Goal: Transaction & Acquisition: Purchase product/service

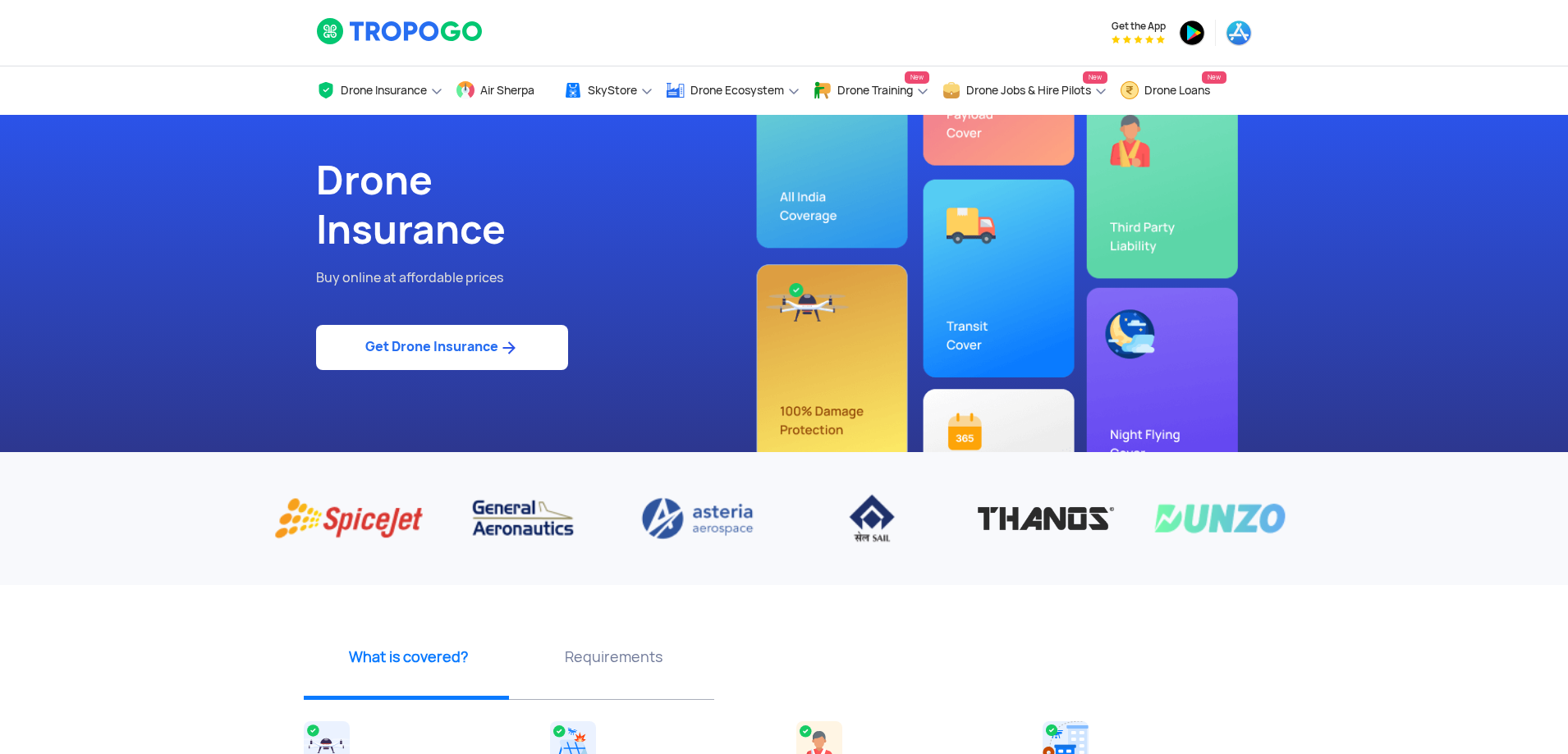
click at [445, 348] on link "Get Drone Insurance" at bounding box center [441, 347] width 252 height 45
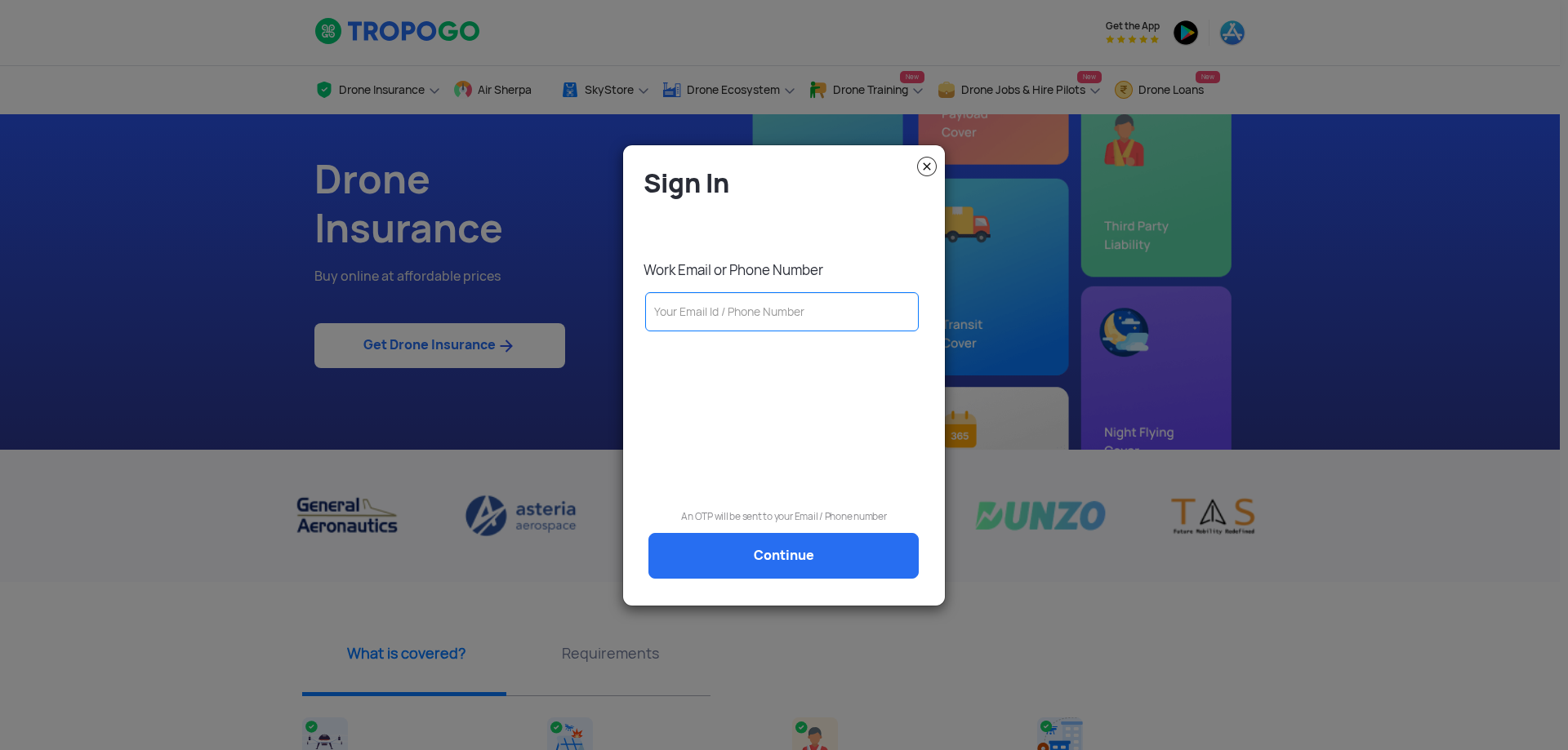
click at [764, 317] on input "text" at bounding box center [782, 311] width 274 height 39
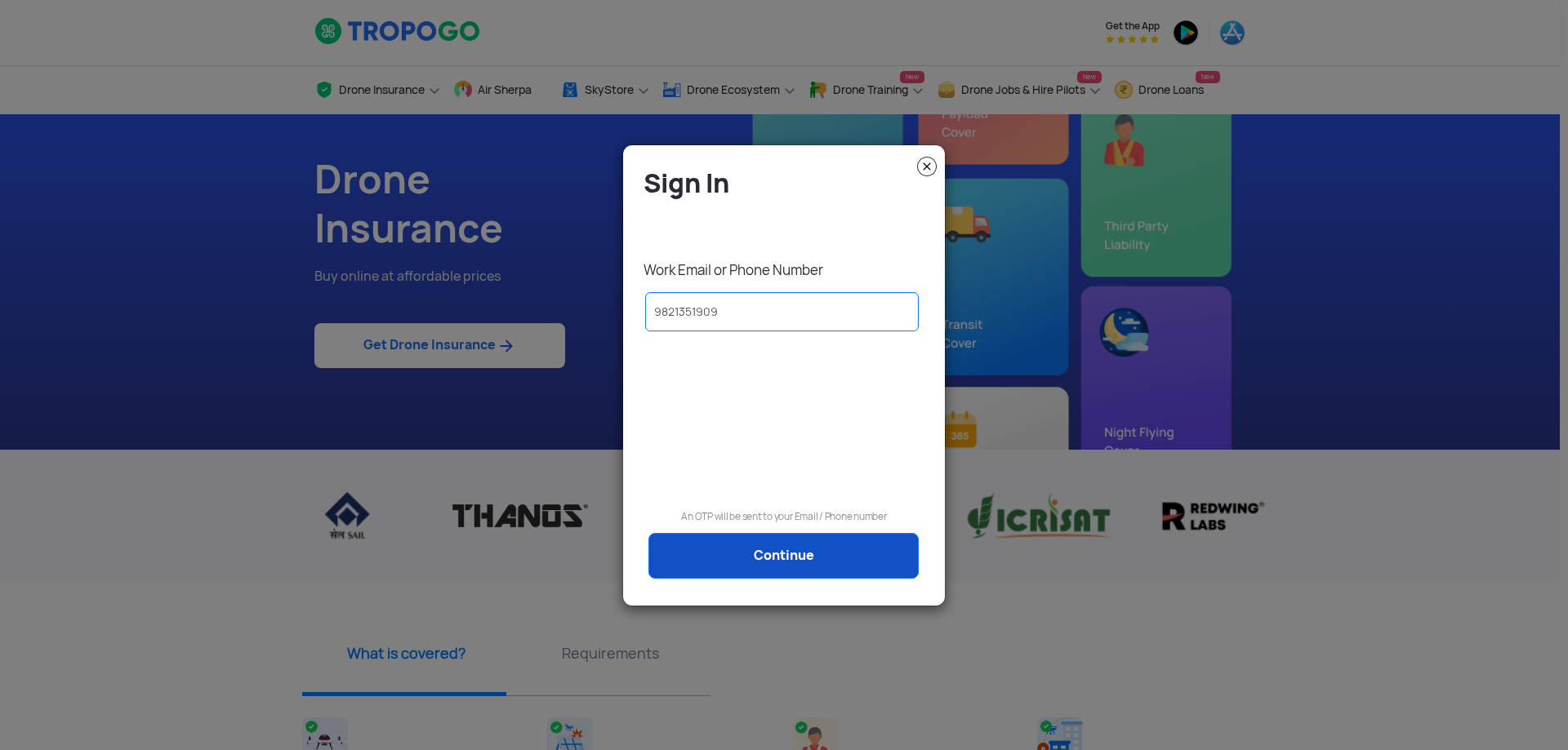
type input "9821351909"
click at [804, 555] on link "Continue" at bounding box center [783, 556] width 270 height 45
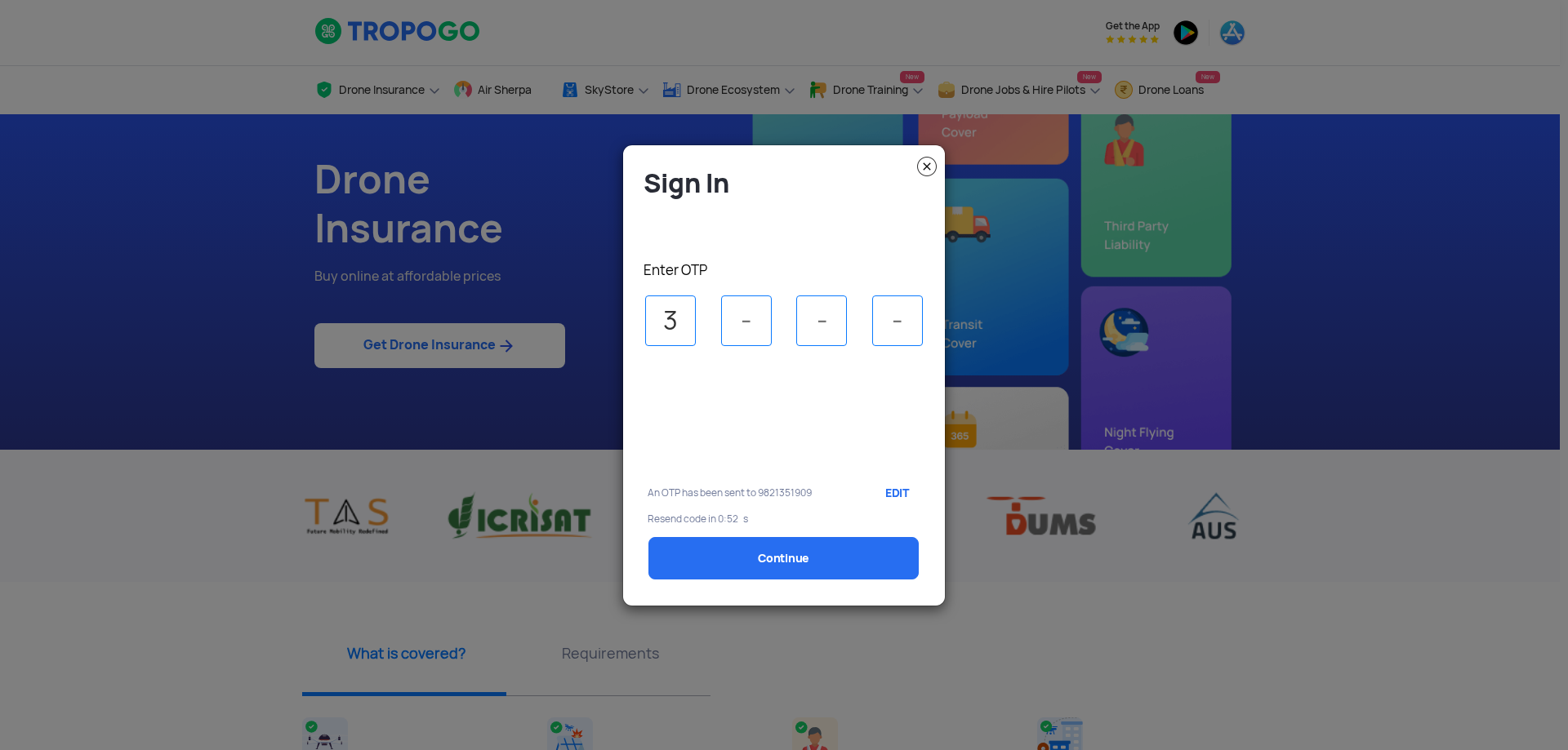
type input "3"
type input "1"
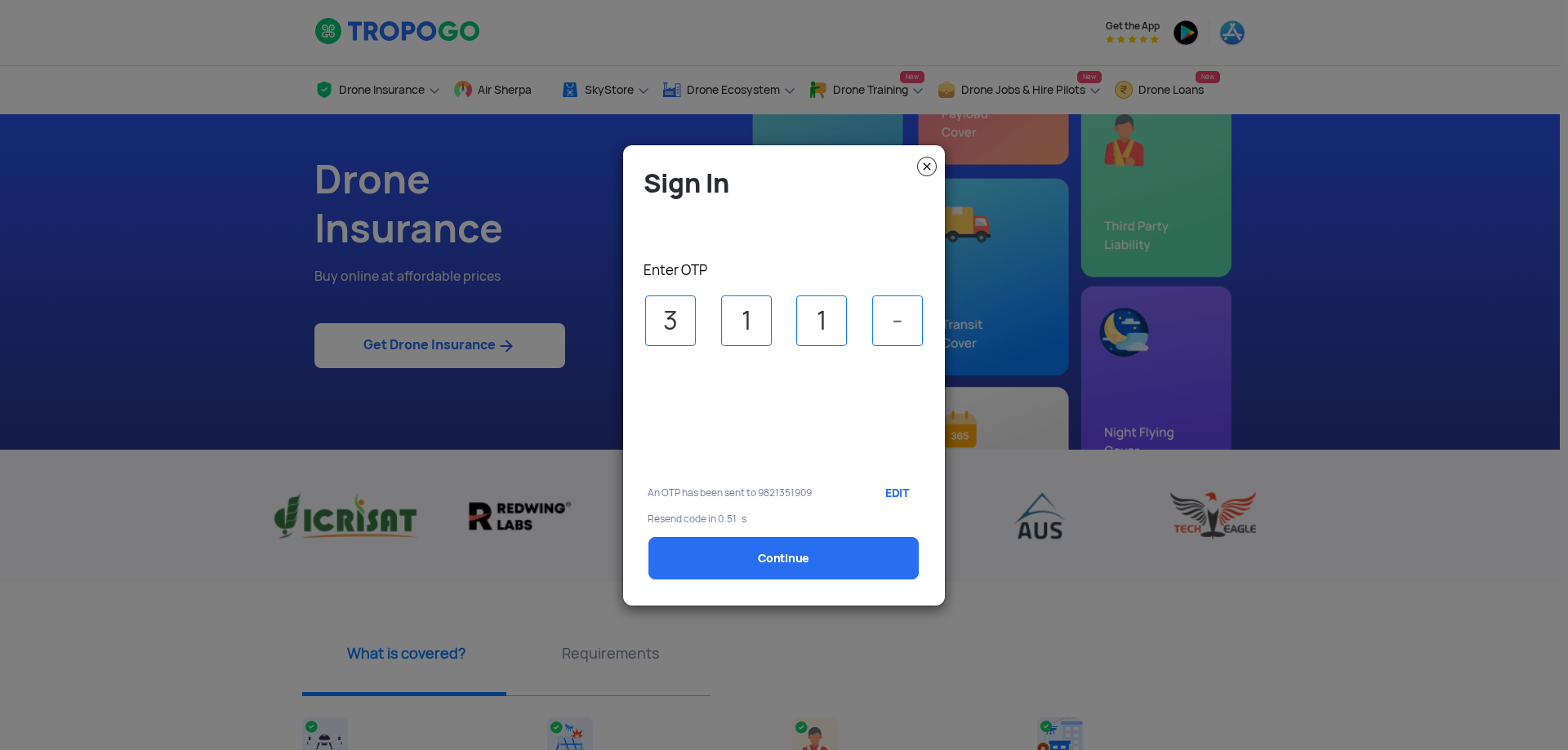
type input "1"
type input "2"
select select "1000000"
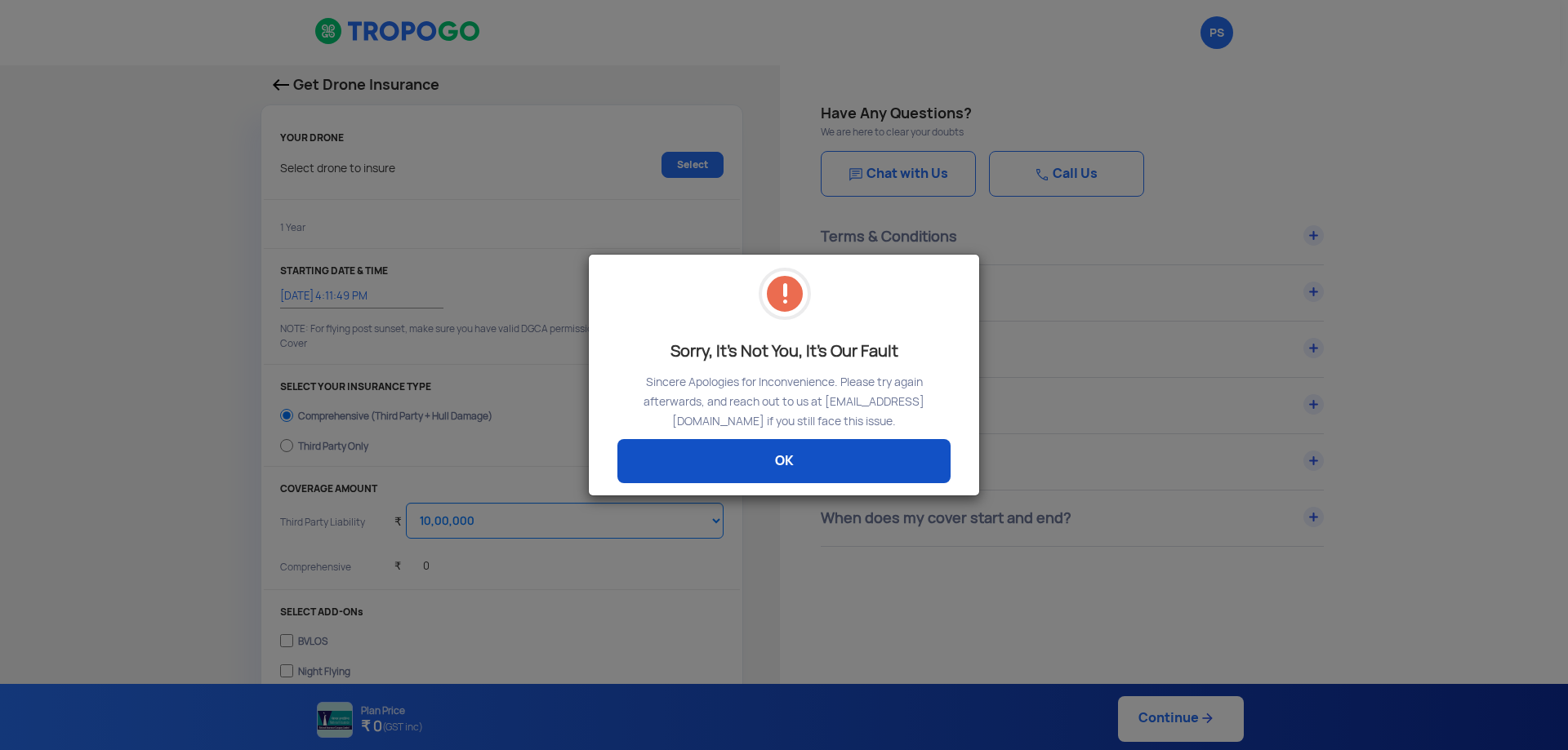
click at [774, 449] on link "OK" at bounding box center [784, 461] width 333 height 44
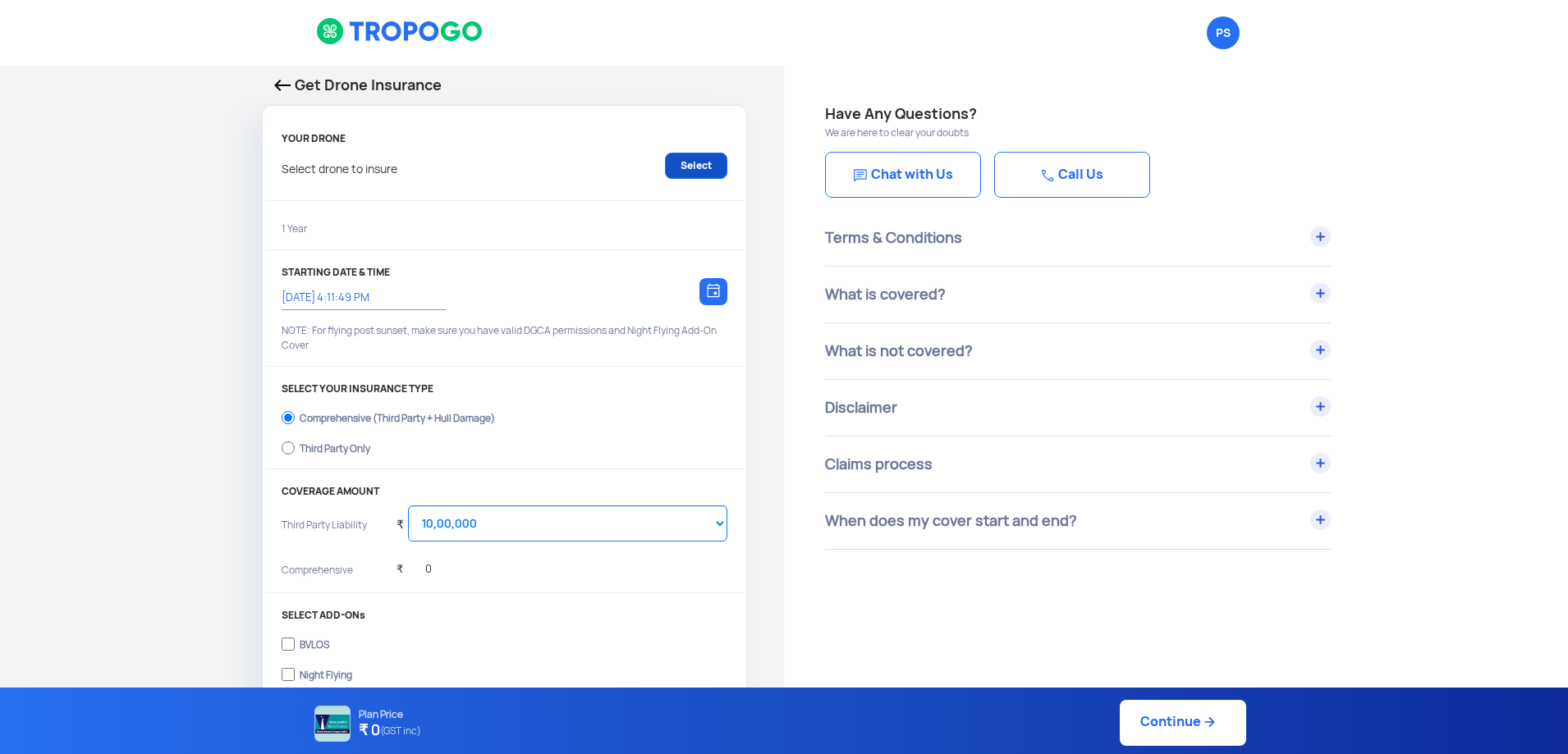
click at [688, 168] on link "Select" at bounding box center [695, 166] width 62 height 26
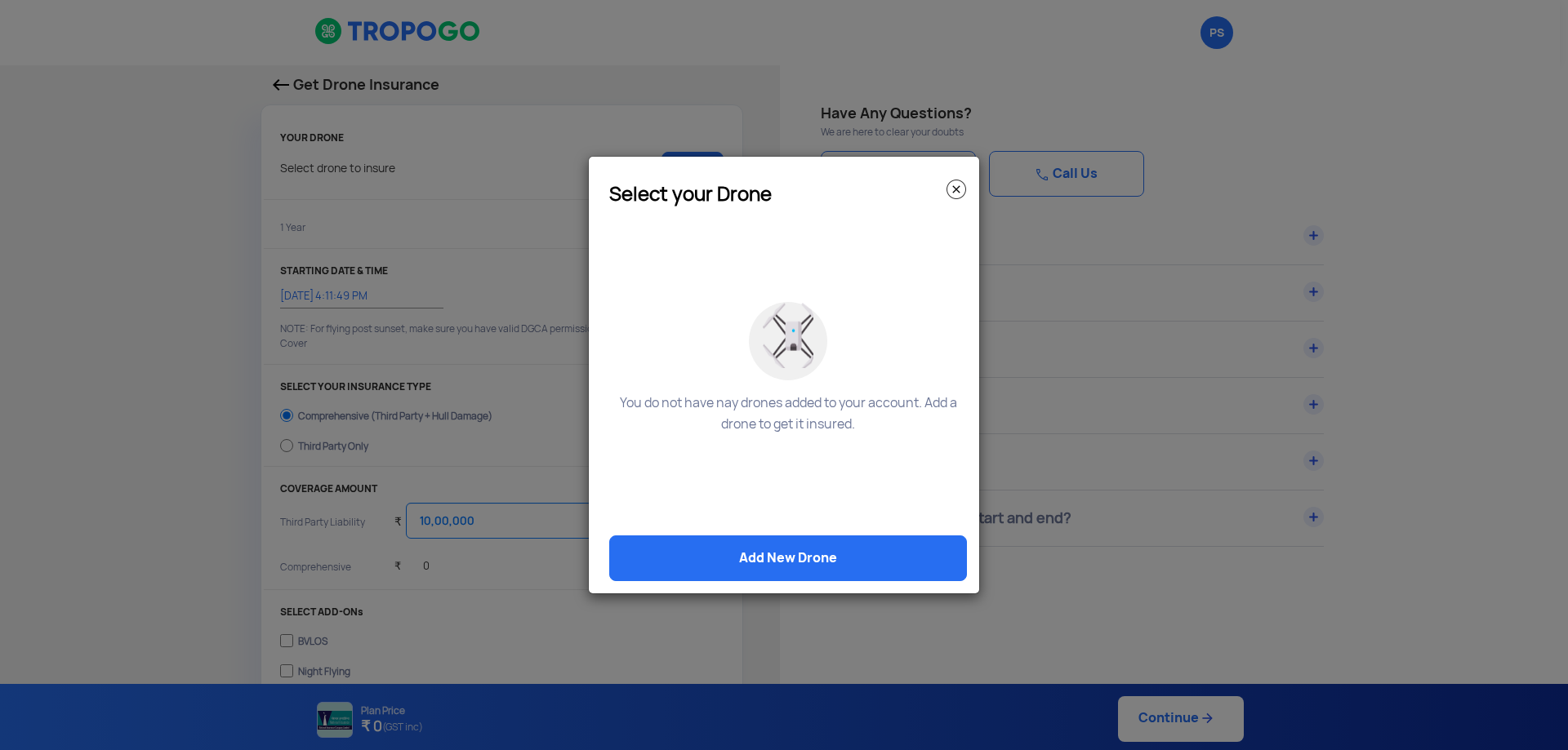
click at [954, 190] on img at bounding box center [956, 189] width 19 height 19
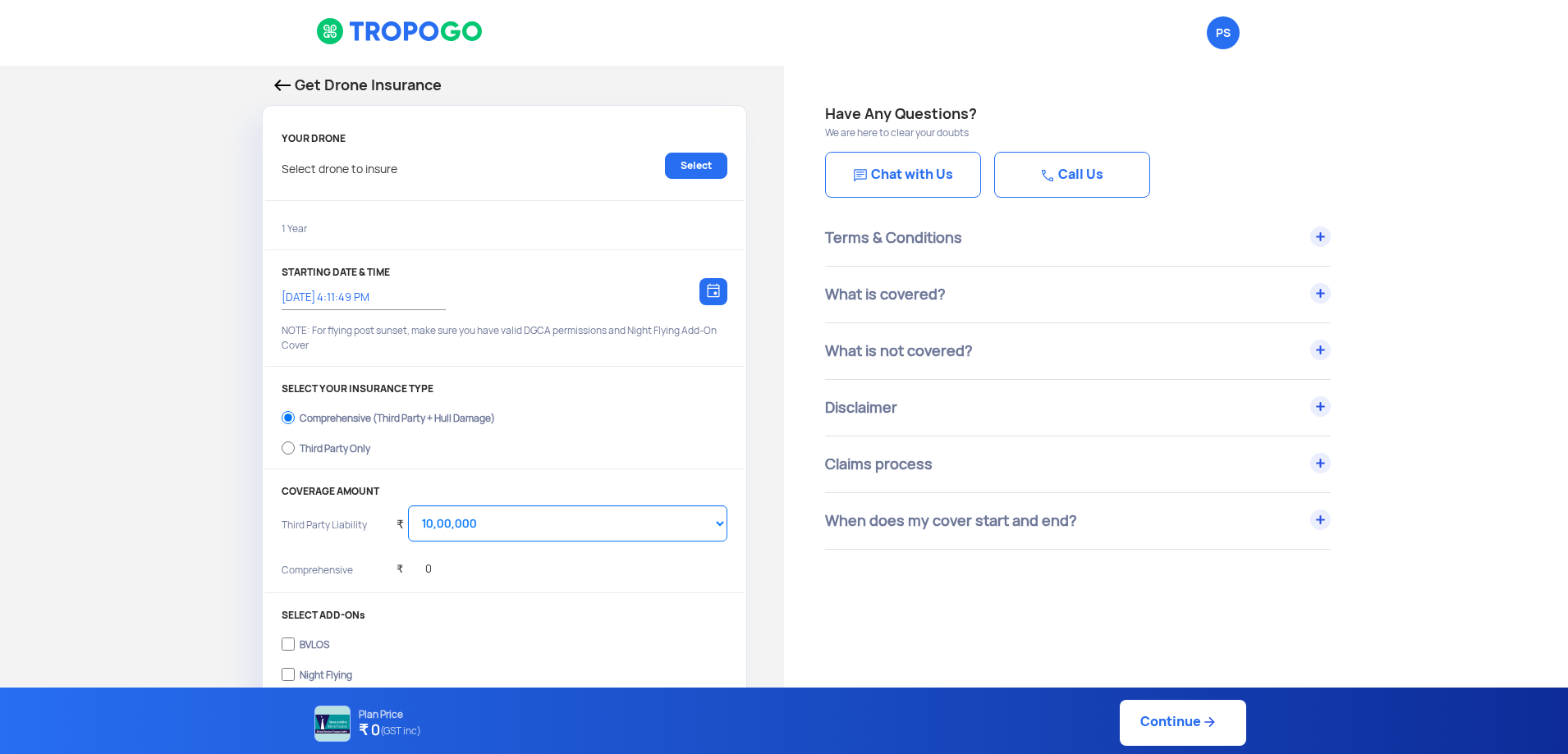
click at [285, 88] on img at bounding box center [282, 85] width 17 height 11
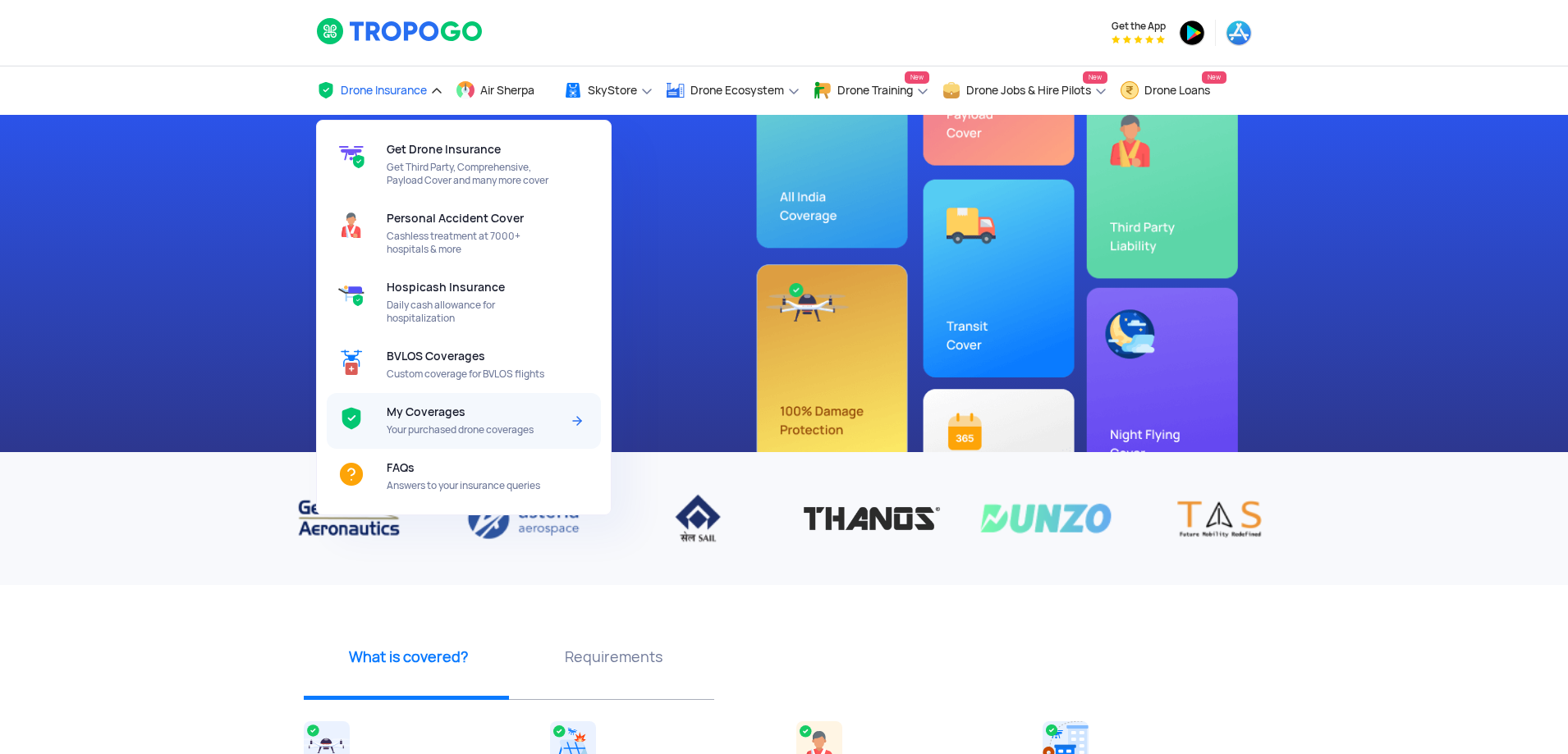
click at [433, 416] on span "My Coverages" at bounding box center [426, 411] width 79 height 13
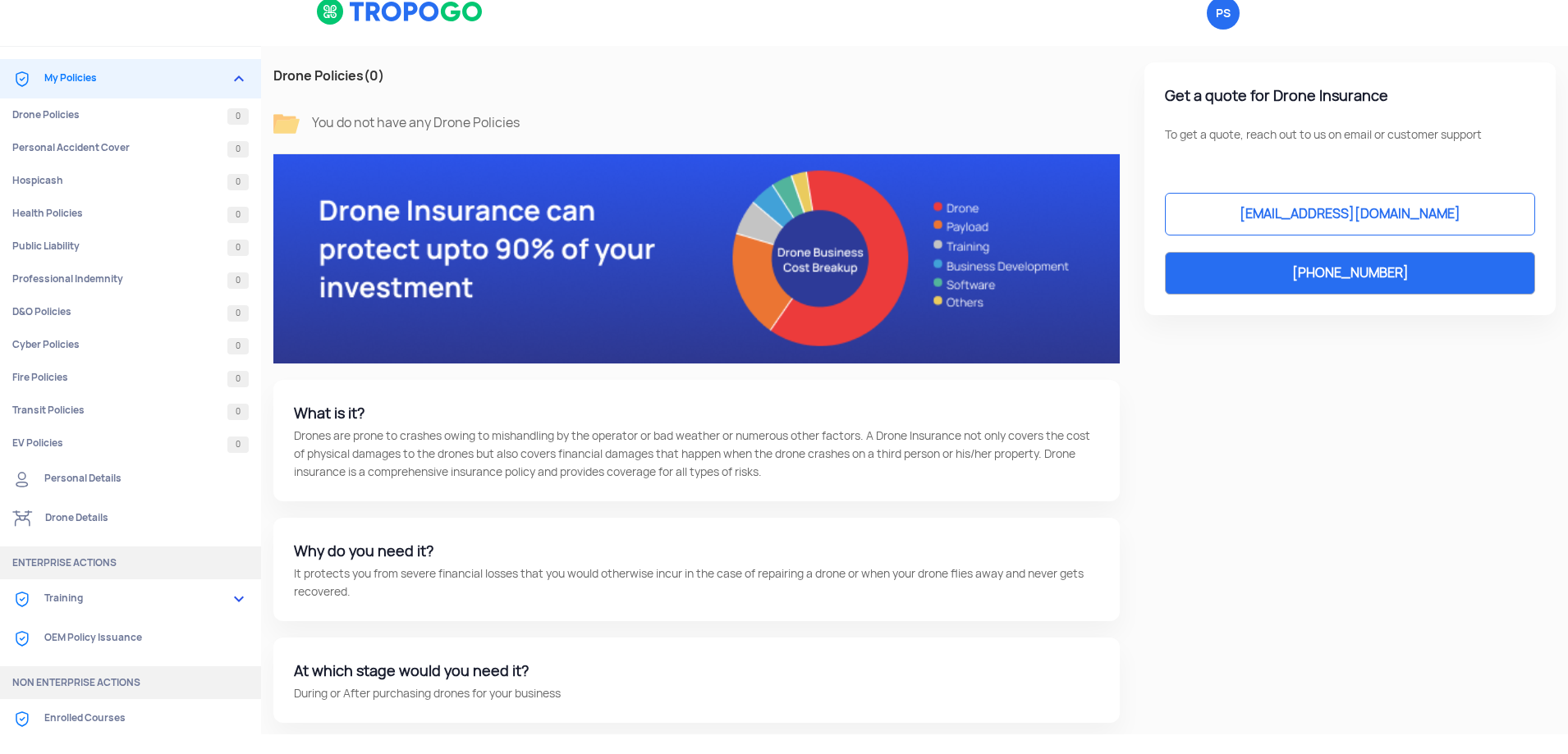
scroll to position [25, 0]
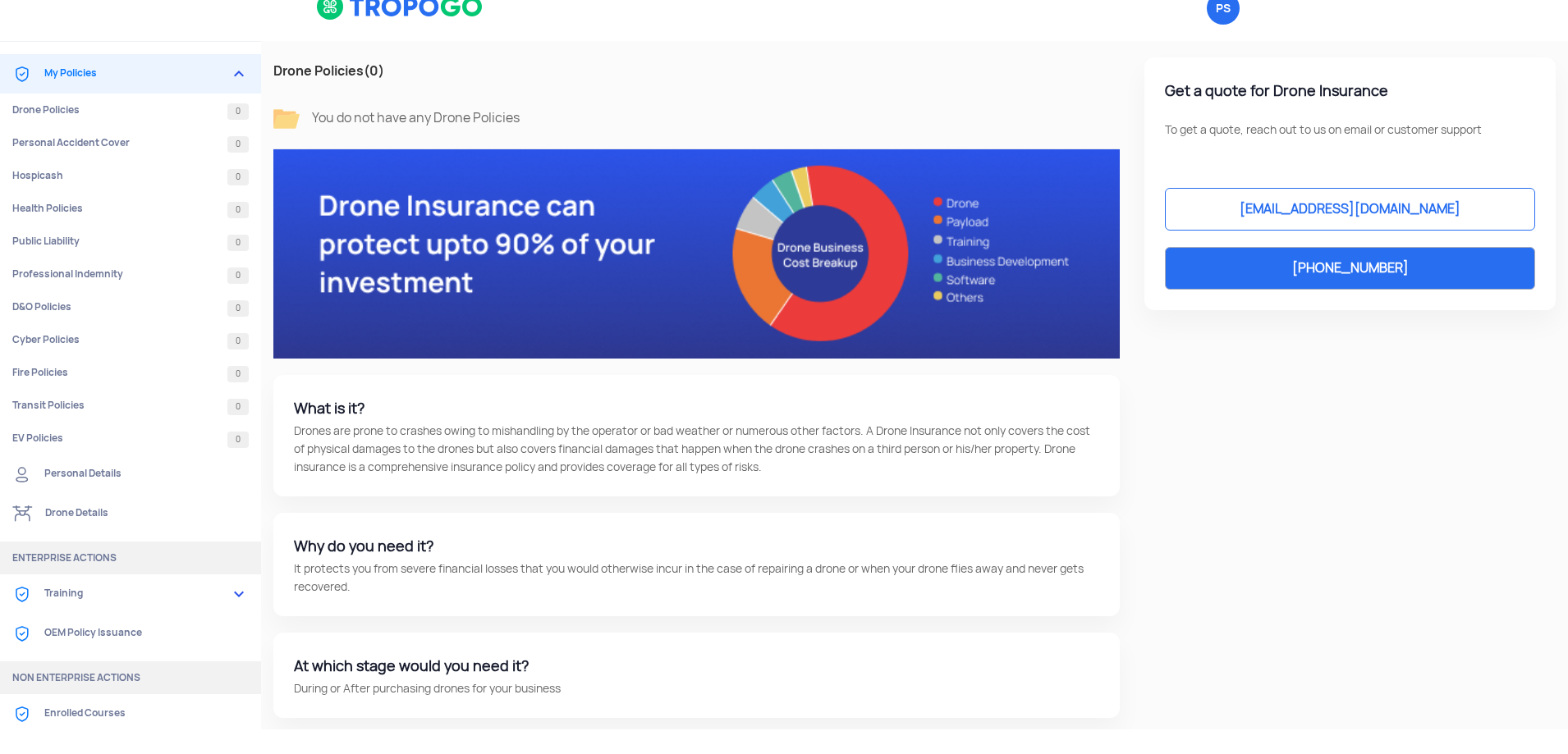
click at [127, 635] on link "OEM Policy Issuance" at bounding box center [131, 633] width 261 height 39
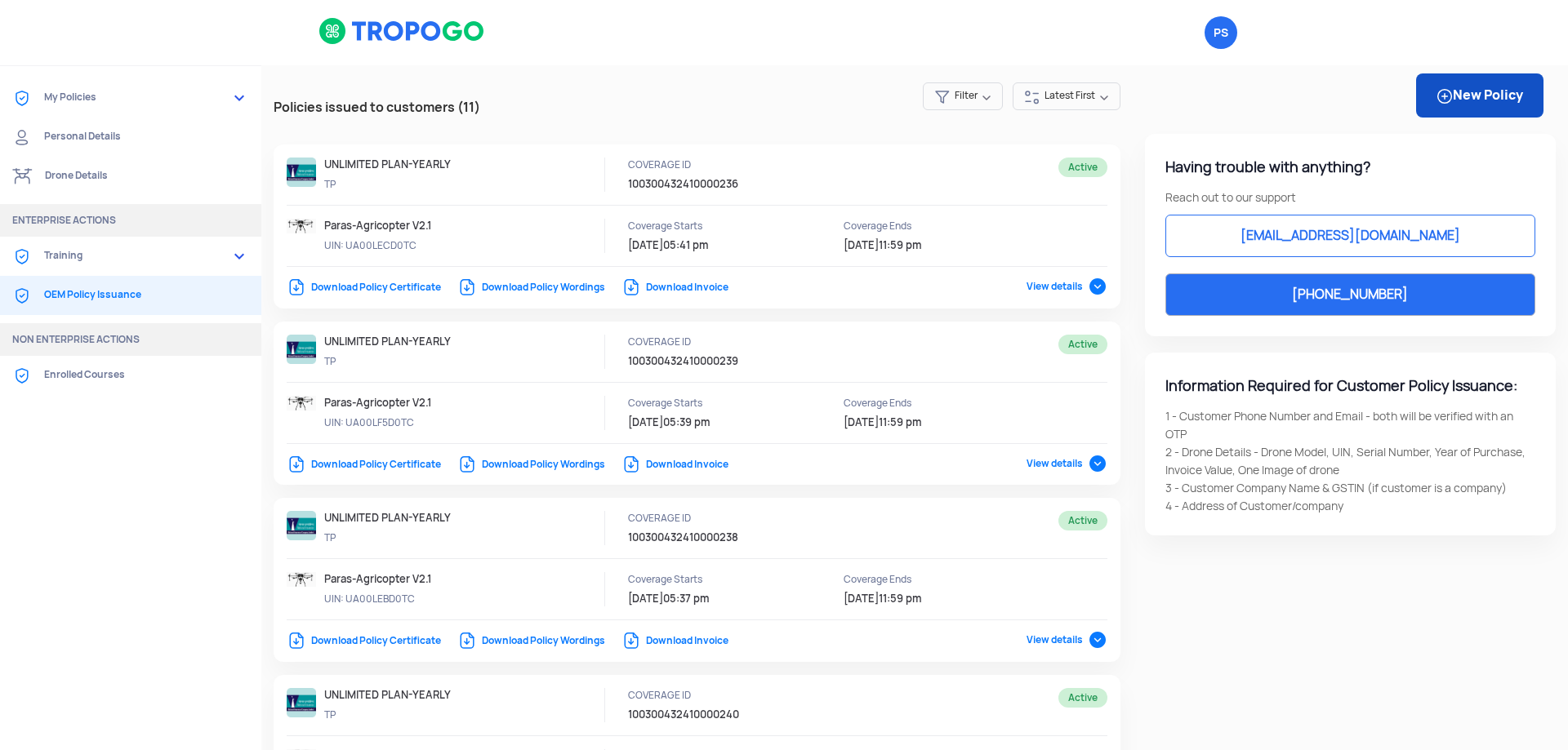
click at [1451, 101] on link "New Policy" at bounding box center [1479, 95] width 127 height 44
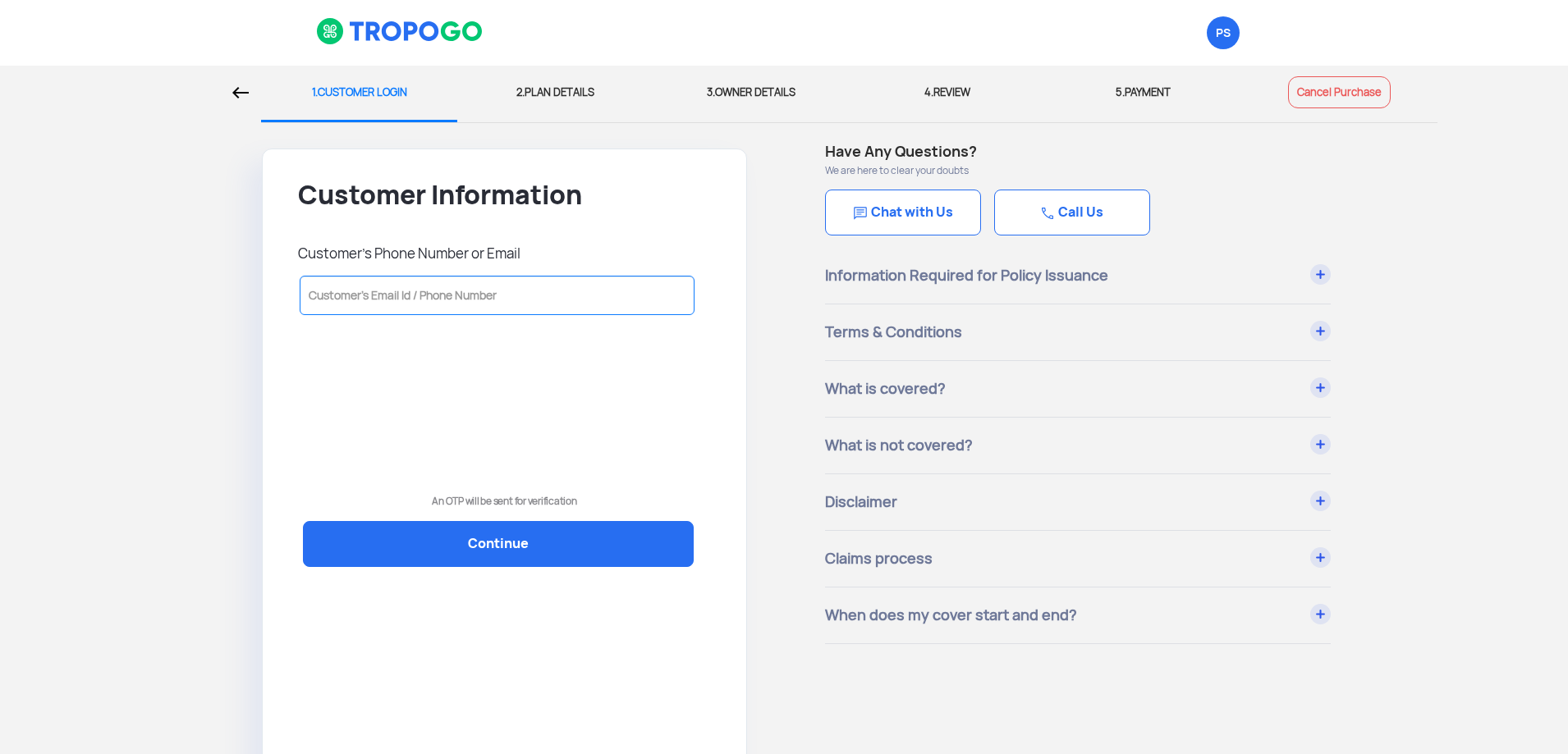
click at [483, 309] on input "text" at bounding box center [497, 295] width 395 height 39
click at [248, 89] on img at bounding box center [240, 92] width 17 height 11
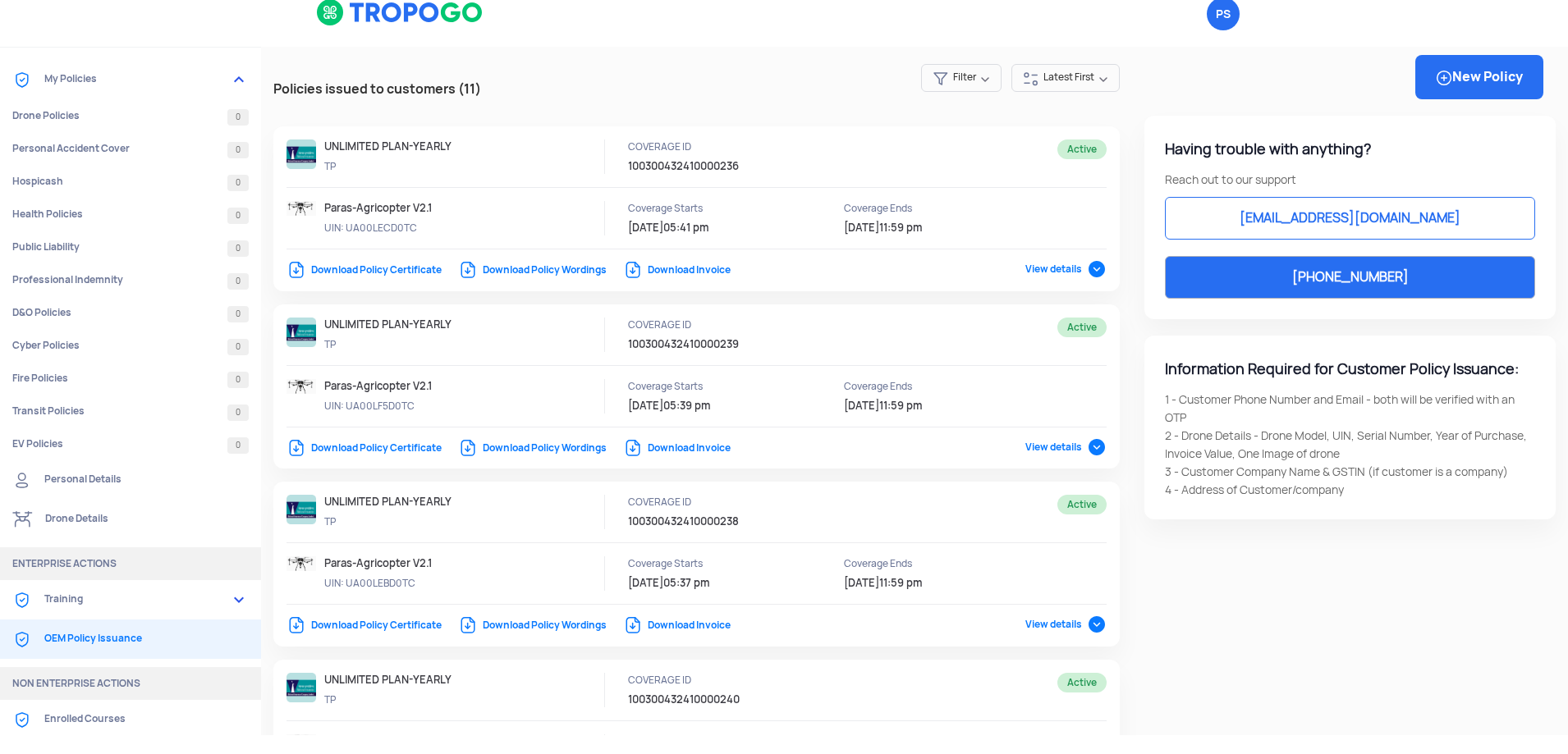
scroll to position [25, 0]
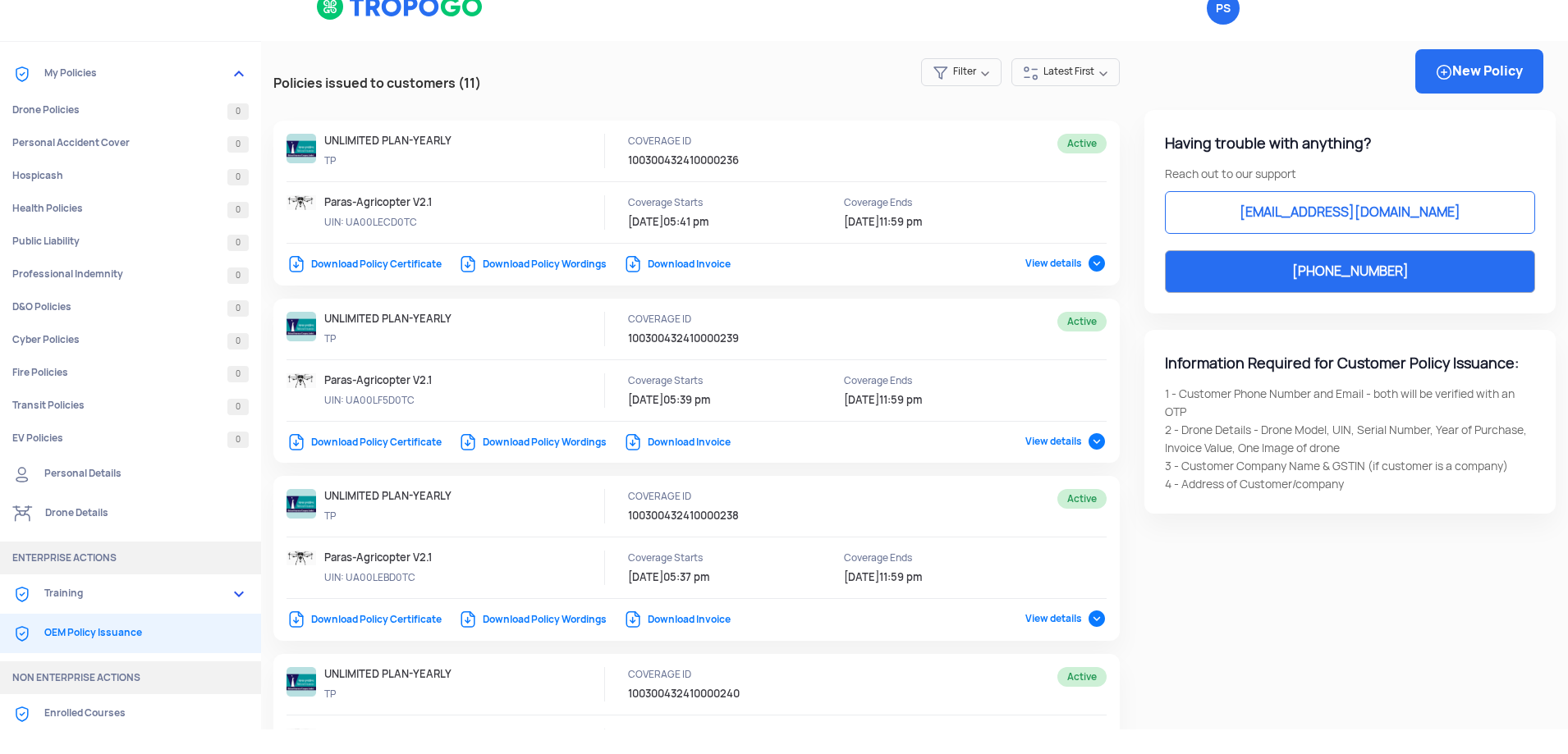
click at [165, 589] on link "Training" at bounding box center [131, 594] width 261 height 39
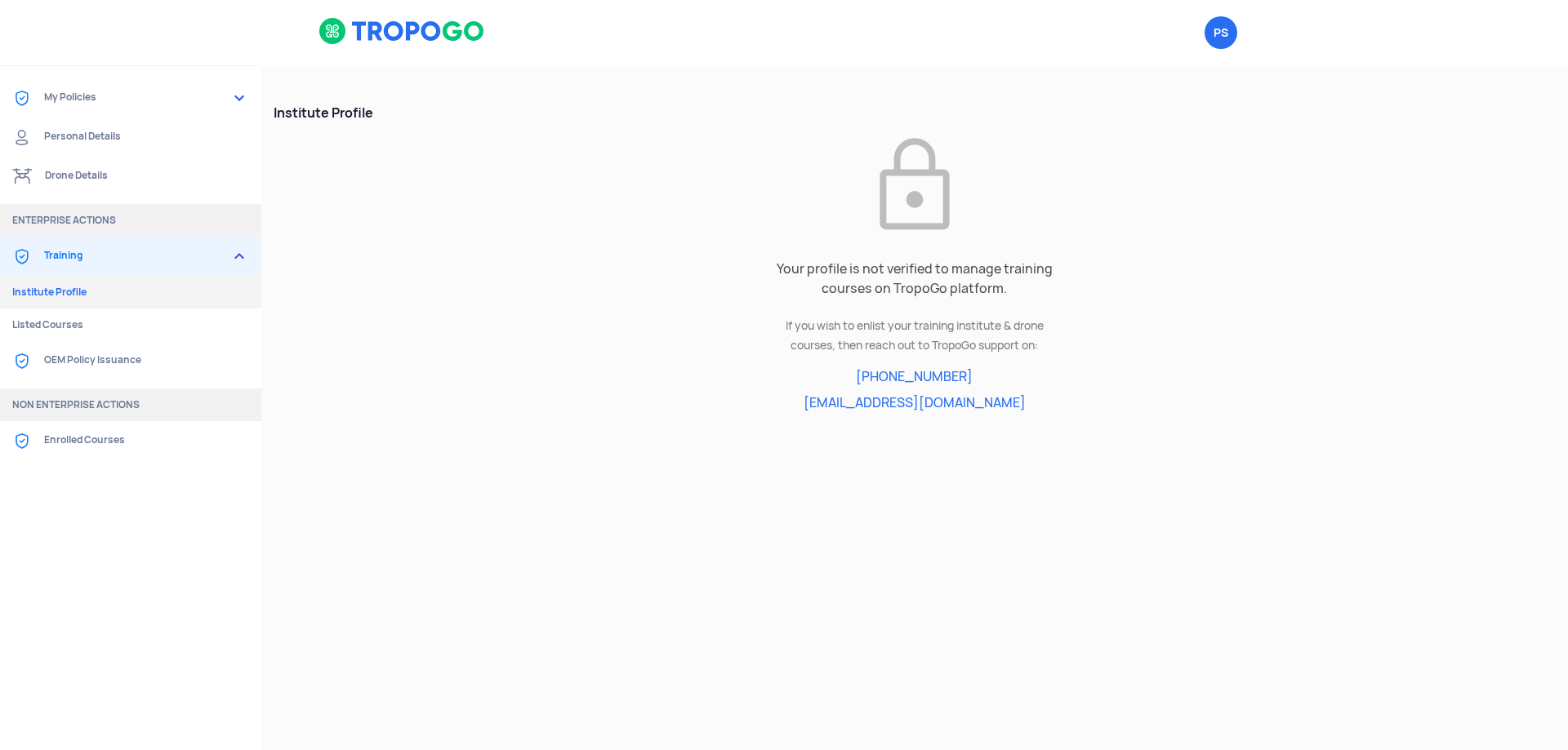
click at [105, 358] on link "OEM Policy Issuance" at bounding box center [131, 360] width 262 height 39
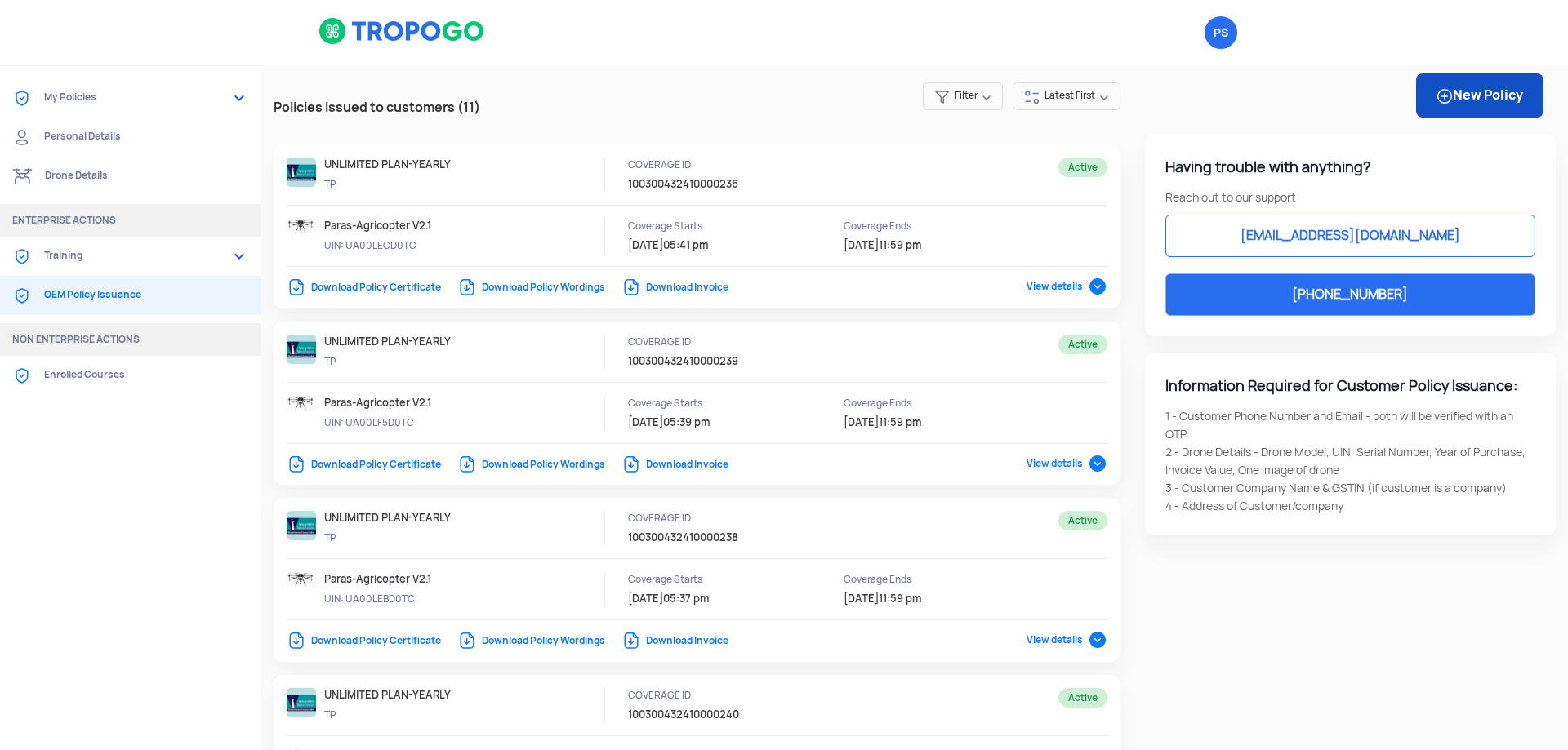
click at [1466, 109] on link "New Policy" at bounding box center [1479, 95] width 127 height 44
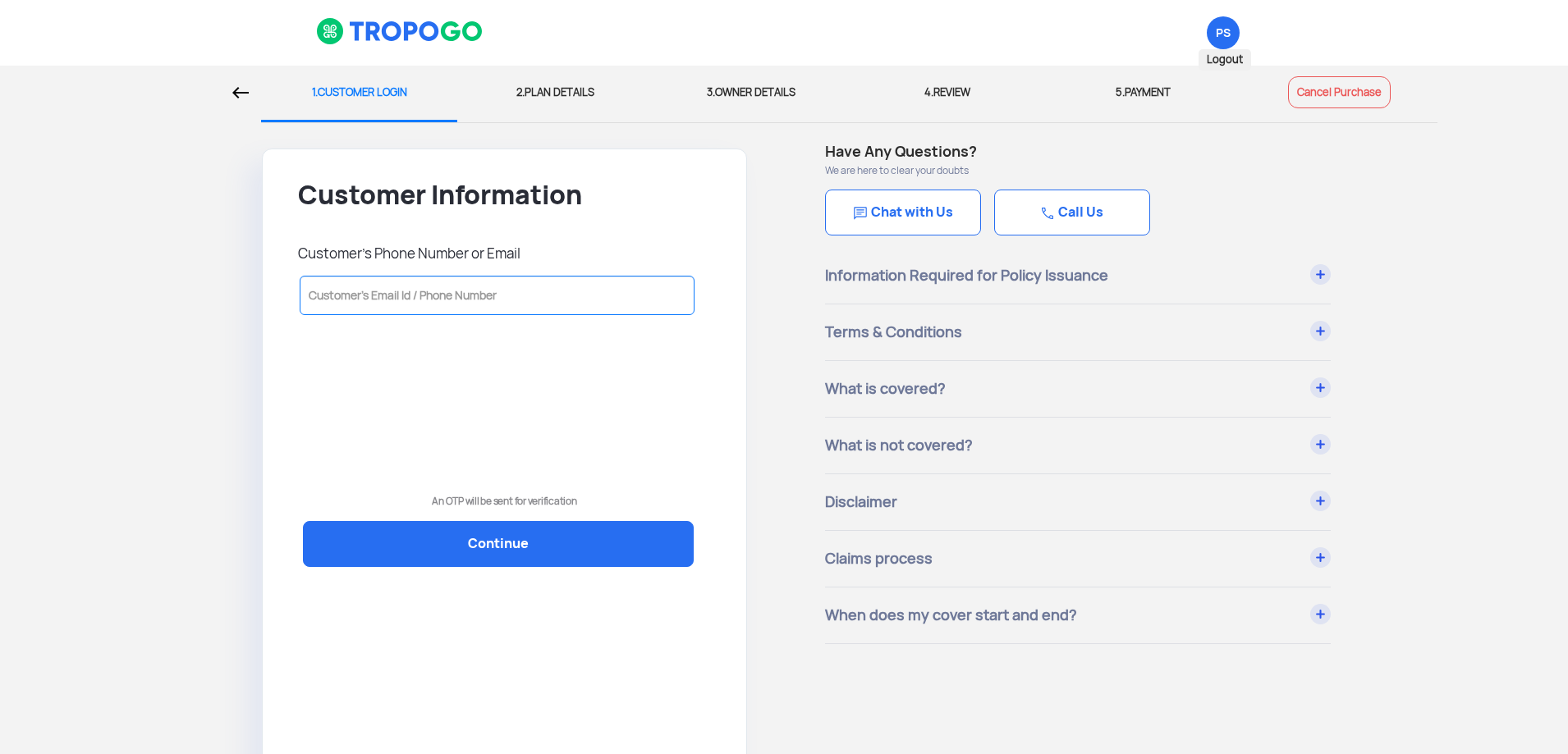
click at [1229, 25] on span "PS Logout" at bounding box center [1222, 32] width 32 height 32
click at [1227, 58] on span "Logout" at bounding box center [1225, 60] width 53 height 21
